Goal: Check status: Check status

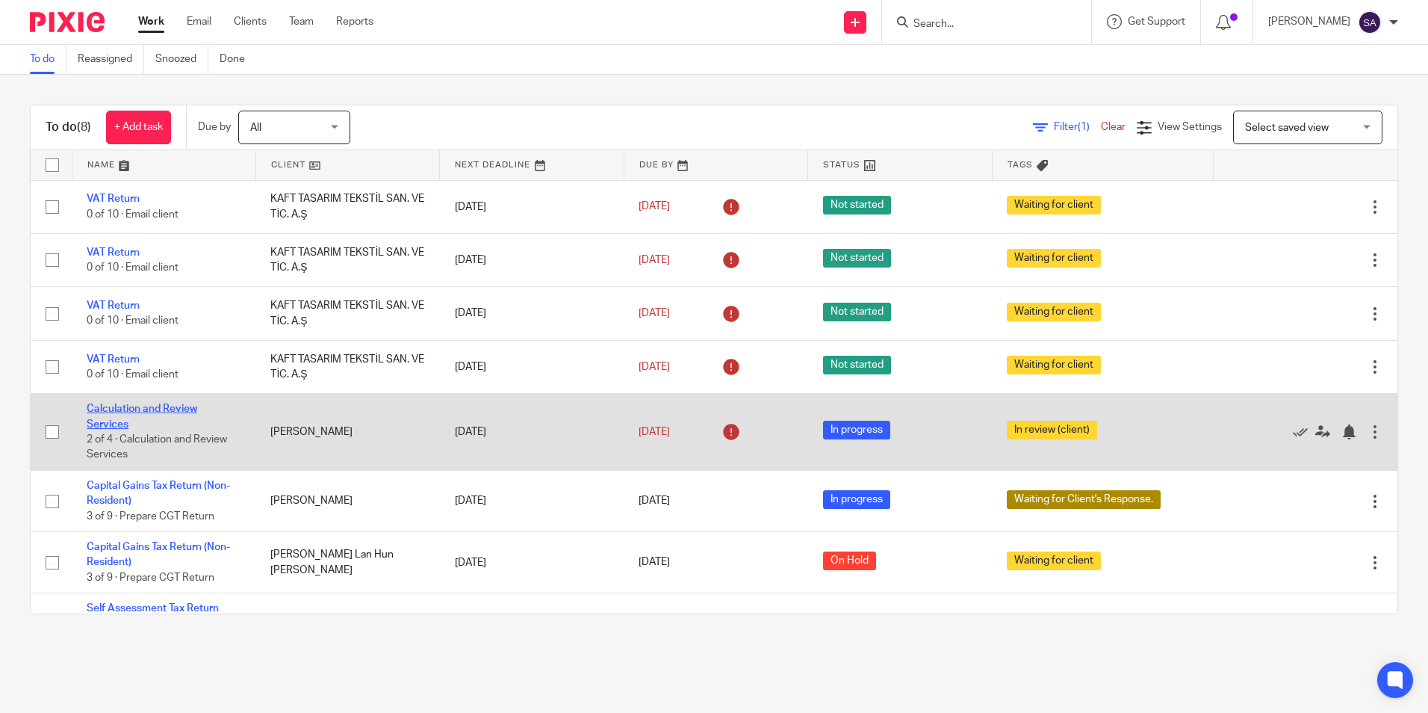
click at [118, 420] on link "Calculation and Review Services" at bounding box center [142, 415] width 111 height 25
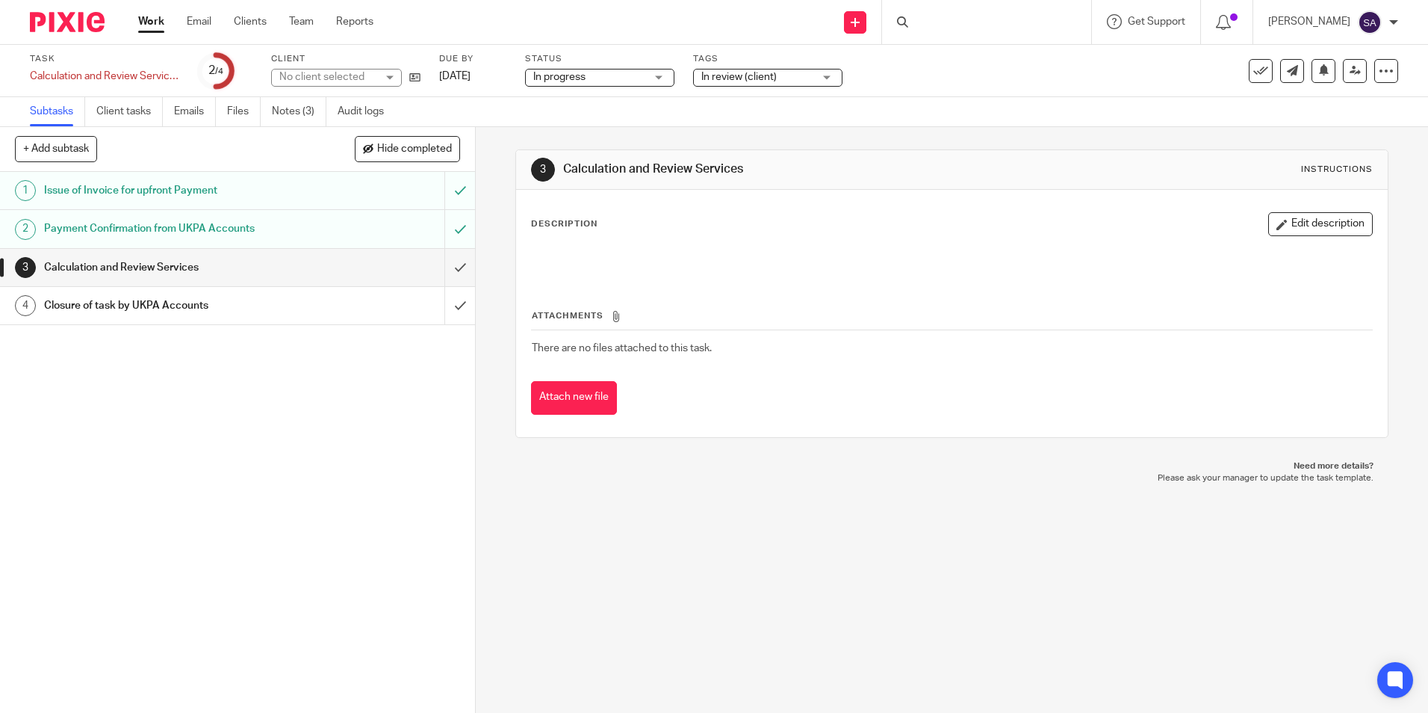
click at [607, 80] on span "In progress" at bounding box center [589, 77] width 112 height 16
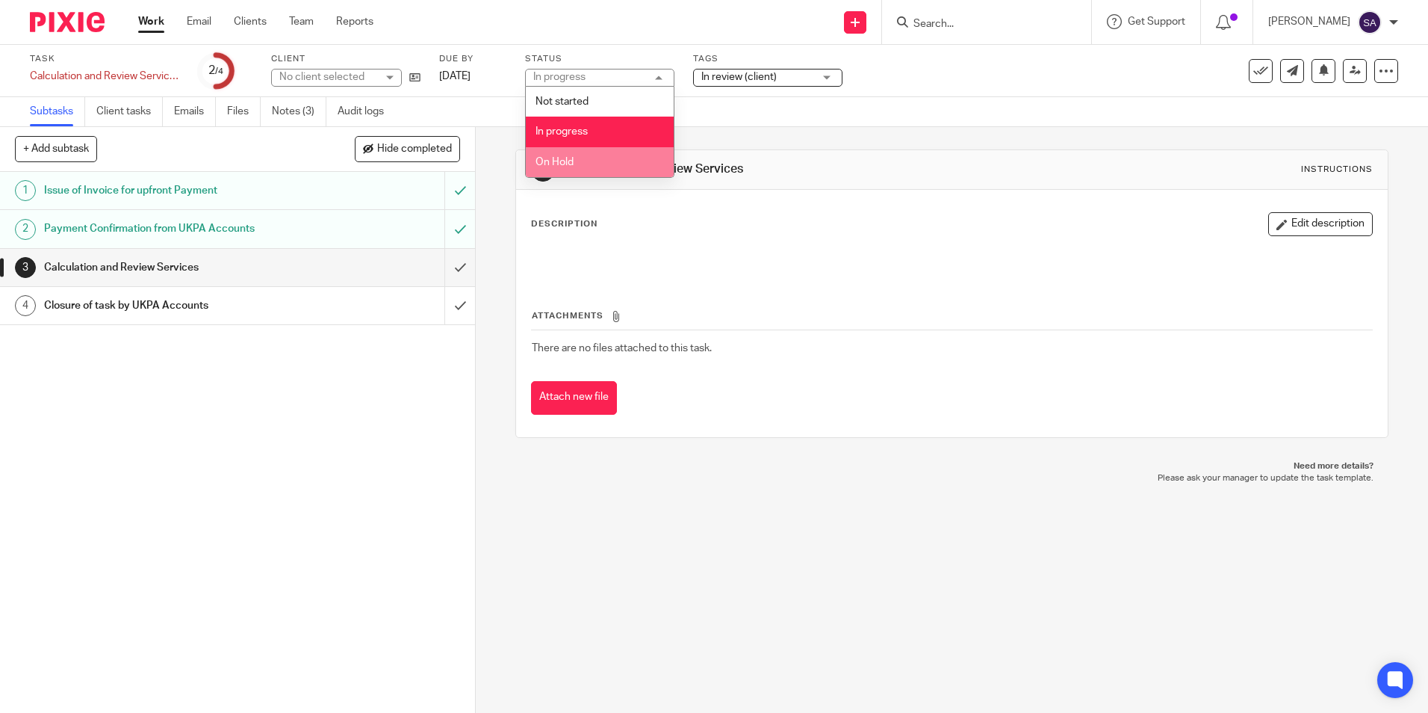
click at [589, 158] on li "On Hold" at bounding box center [600, 162] width 148 height 31
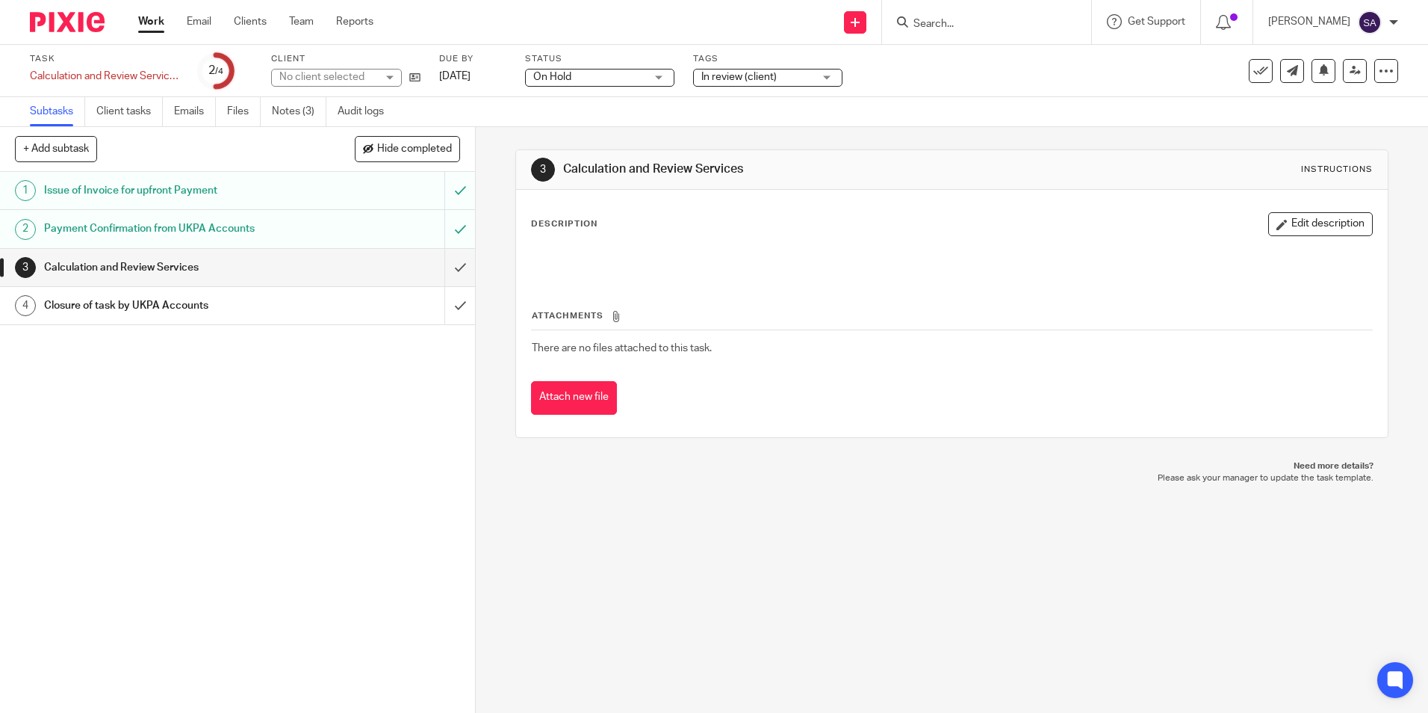
click at [790, 73] on span "In review (client)" at bounding box center [758, 77] width 112 height 16
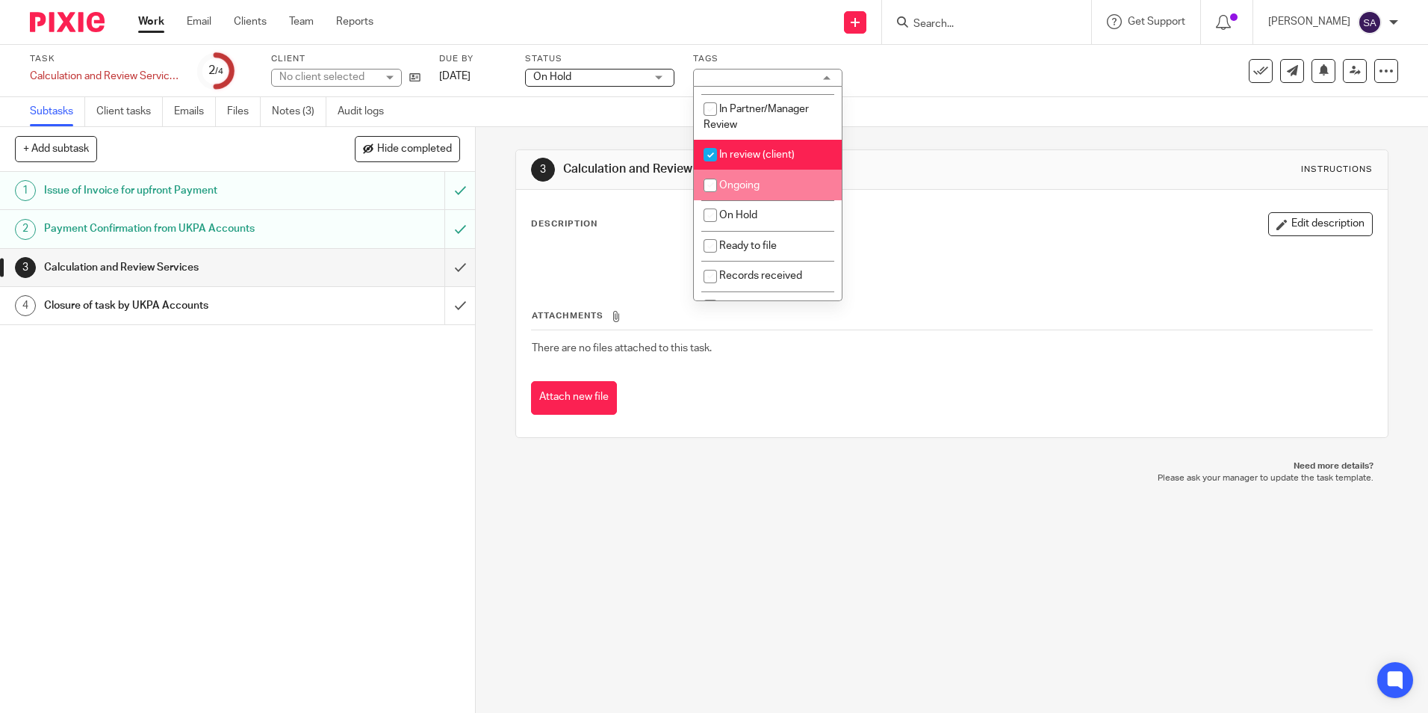
scroll to position [75, 0]
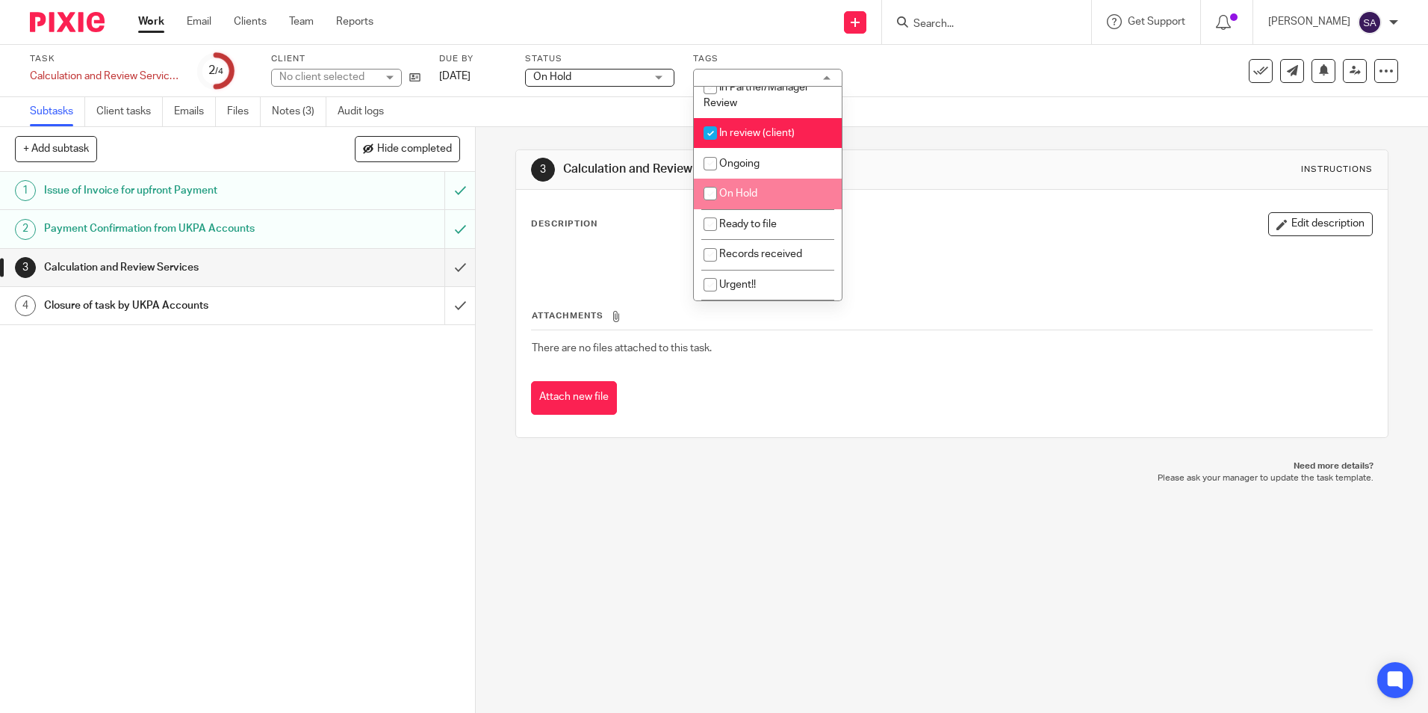
click at [744, 194] on span "On Hold" at bounding box center [738, 193] width 38 height 10
checkbox input "true"
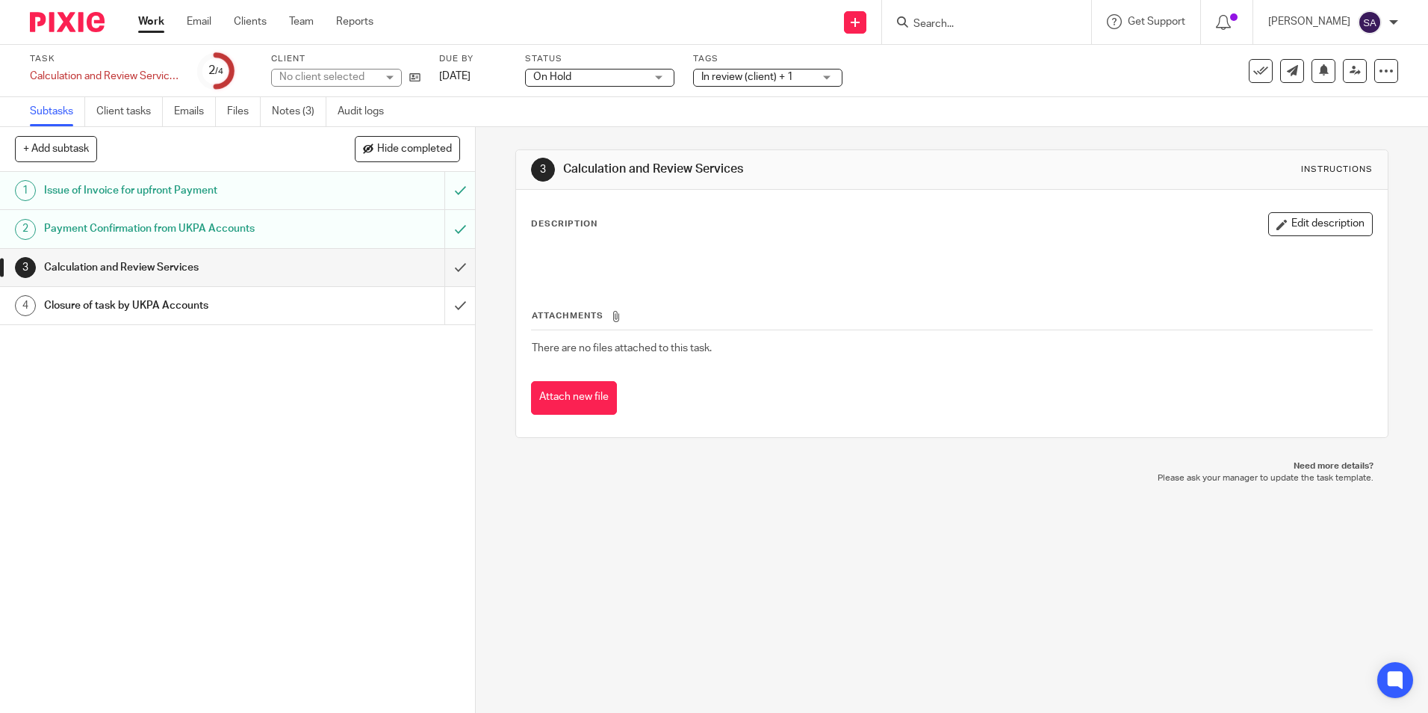
click at [614, 125] on div "Subtasks Client tasks Emails Files Notes (3) Audit logs" at bounding box center [714, 112] width 1428 height 30
click at [764, 77] on span "In review (client) + 1" at bounding box center [748, 77] width 92 height 10
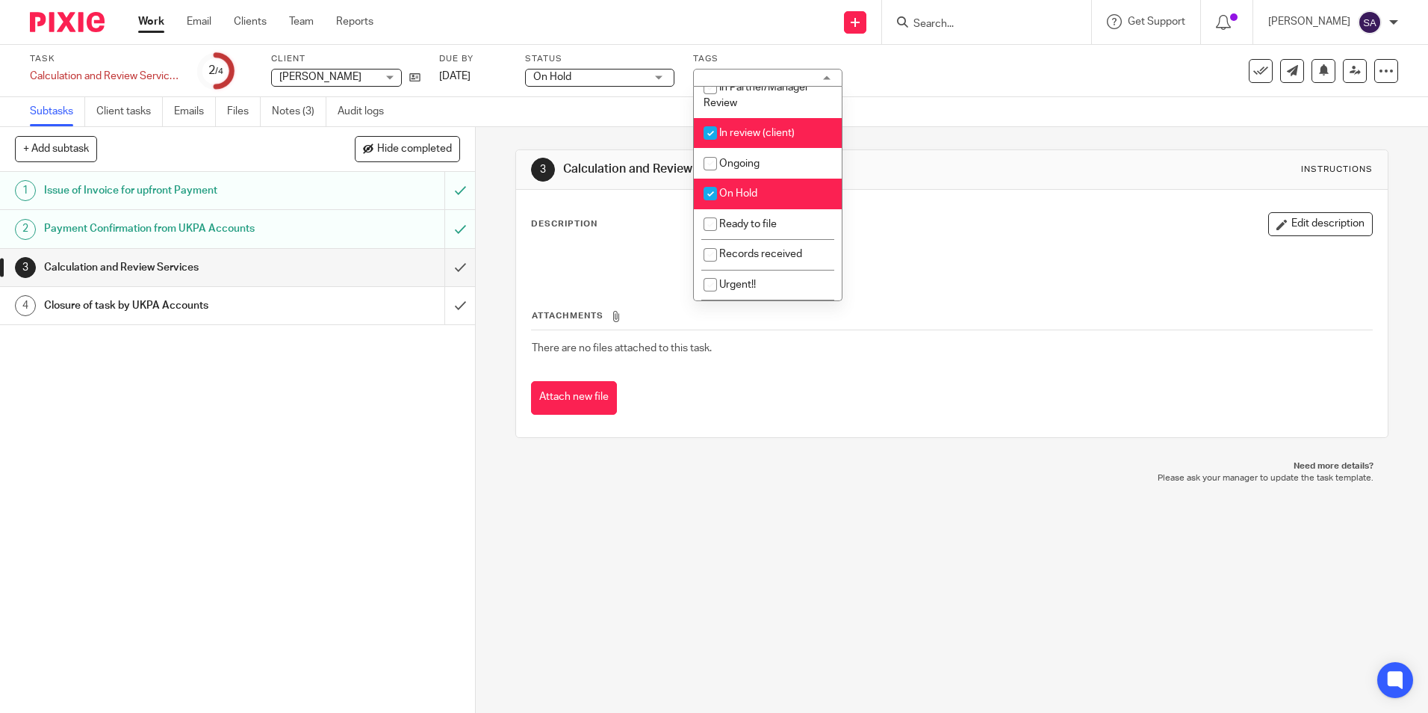
drag, startPoint x: 722, startPoint y: 129, endPoint x: 705, endPoint y: 129, distance: 17.9
click at [722, 129] on input "checkbox" at bounding box center [710, 133] width 28 height 28
checkbox input "false"
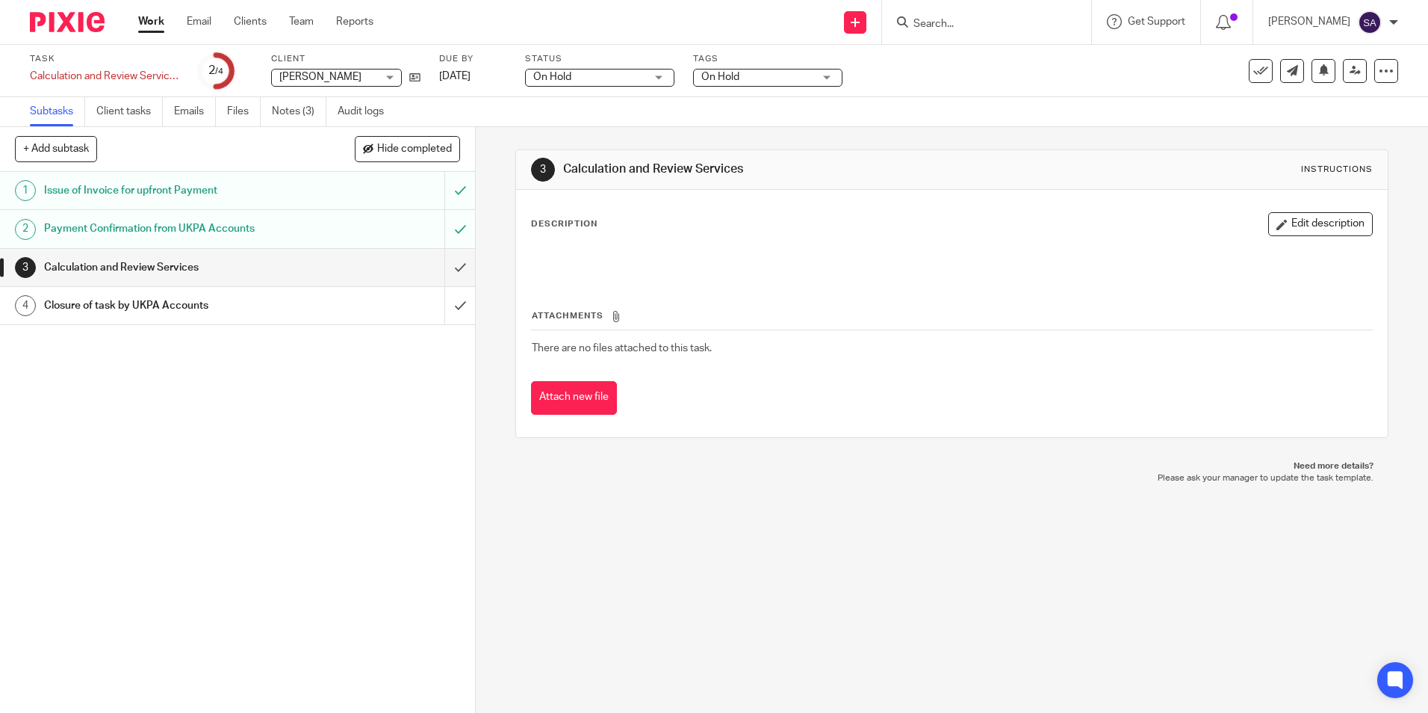
click at [610, 111] on div "Subtasks Client tasks Emails Files Notes (3) Audit logs" at bounding box center [714, 112] width 1428 height 30
drag, startPoint x: 155, startPoint y: 22, endPoint x: 208, endPoint y: 55, distance: 62.4
click at [155, 22] on link "Work" at bounding box center [151, 21] width 26 height 15
